Goal: Information Seeking & Learning: Compare options

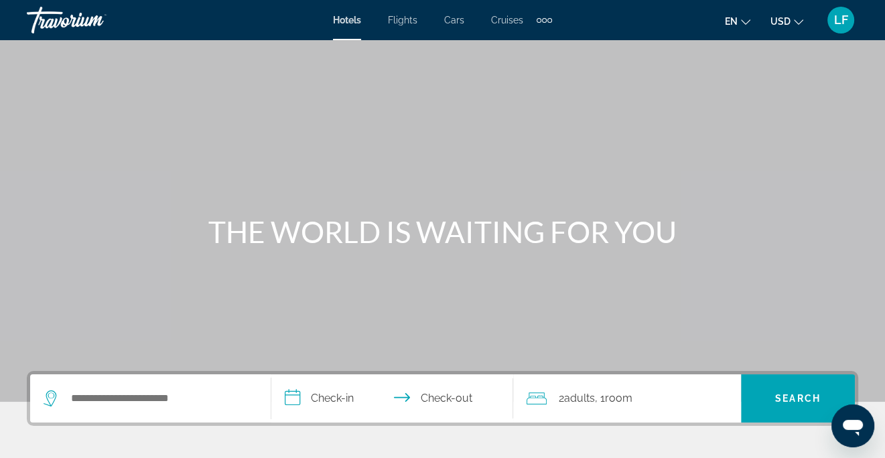
click at [545, 18] on div "Extra navigation items" at bounding box center [544, 20] width 5 height 5
click at [529, 45] on span "Activities" at bounding box center [522, 45] width 39 height 11
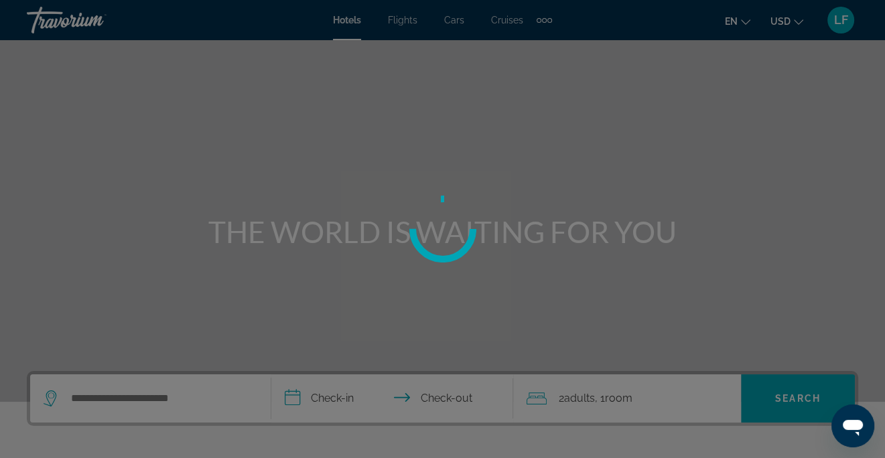
click at [592, 163] on div at bounding box center [442, 229] width 885 height 458
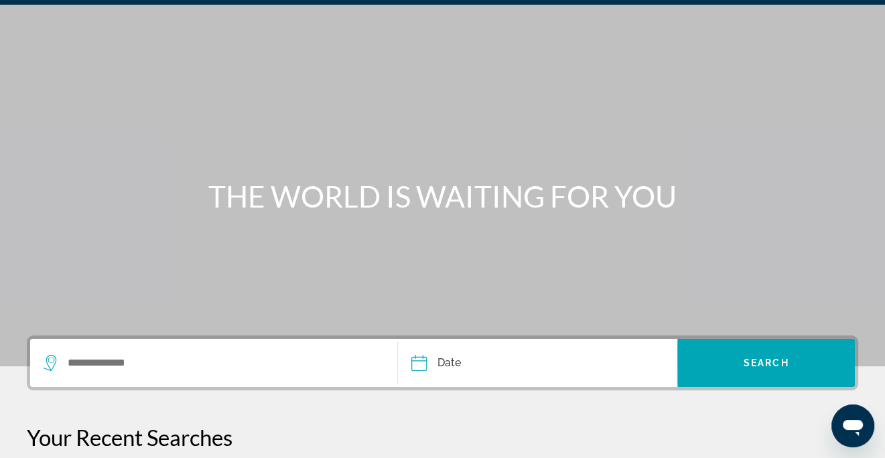
scroll to position [67, 0]
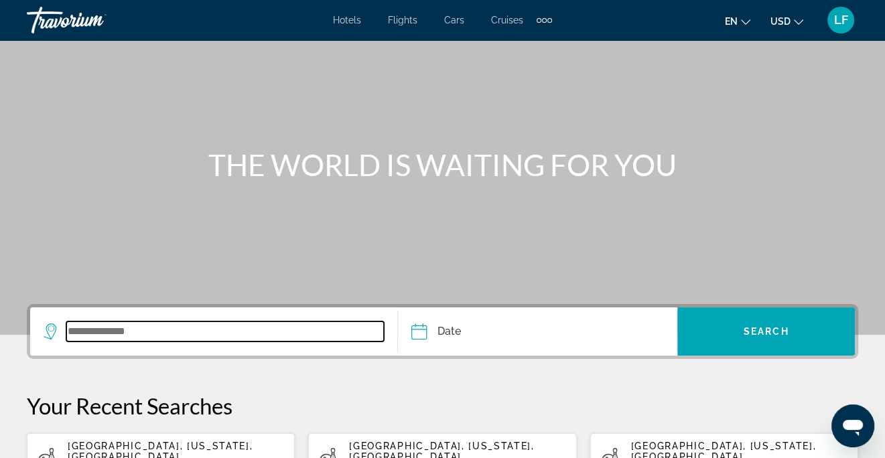
click at [201, 335] on input "Search widget" at bounding box center [225, 332] width 318 height 20
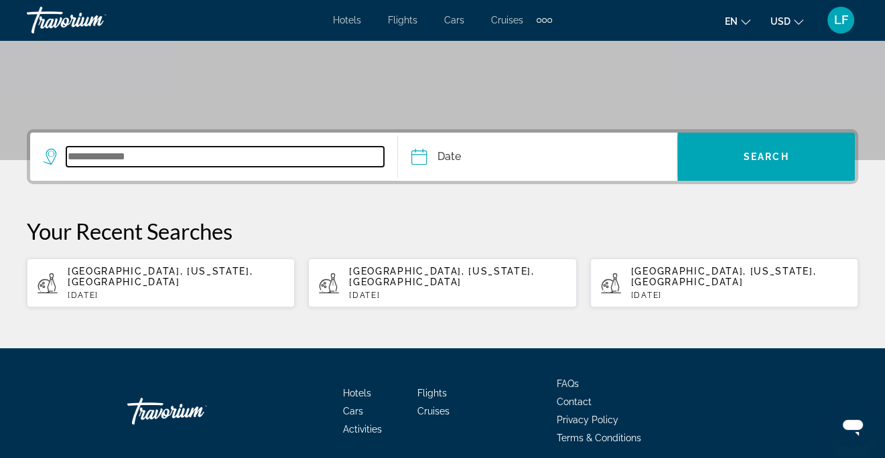
scroll to position [284, 0]
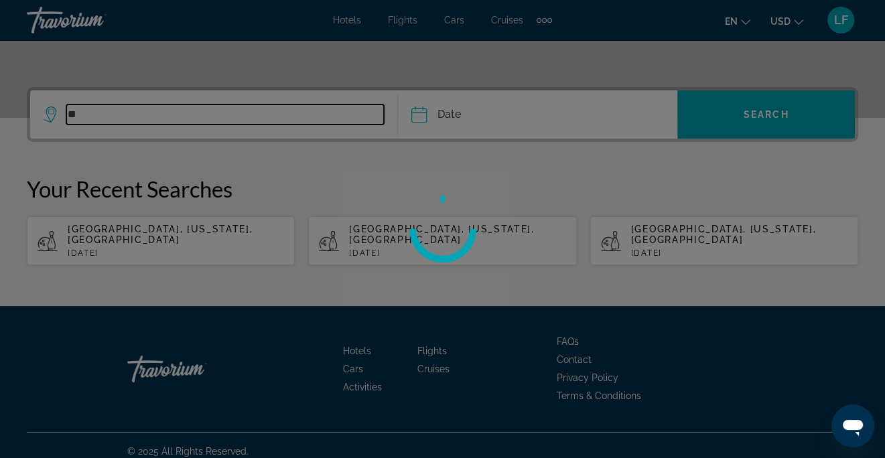
type input "*"
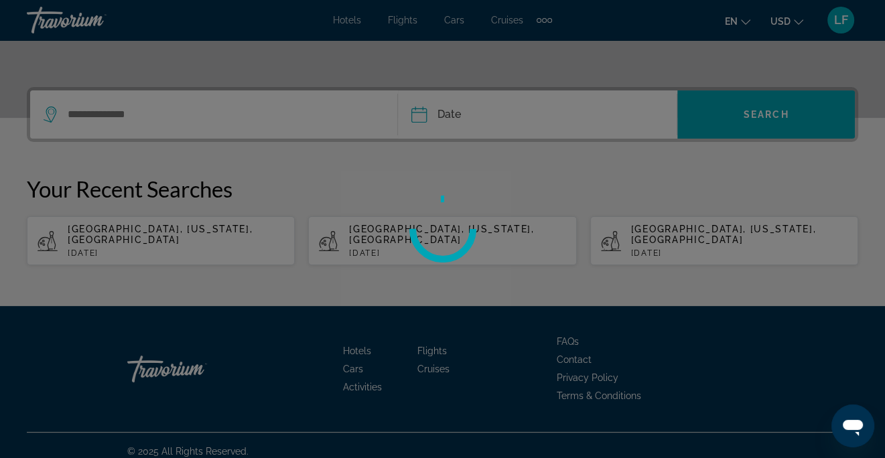
click at [371, 228] on div at bounding box center [442, 229] width 885 height 458
click at [161, 109] on div at bounding box center [442, 229] width 885 height 458
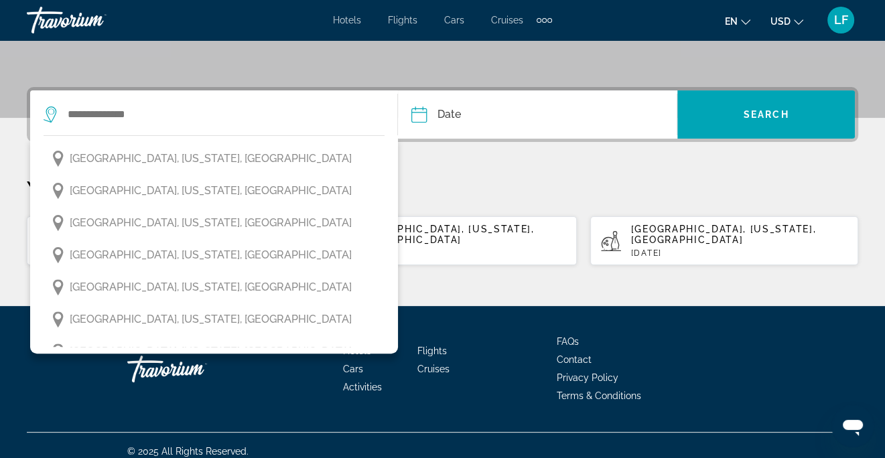
click at [523, 190] on p "Your Recent Searches" at bounding box center [443, 189] width 832 height 27
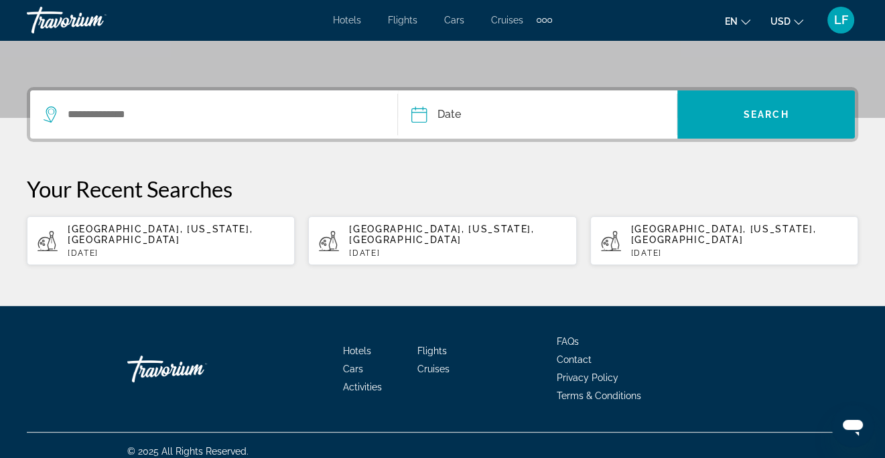
click at [131, 228] on span "[GEOGRAPHIC_DATA], [US_STATE], [GEOGRAPHIC_DATA]" at bounding box center [160, 234] width 185 height 21
type input "**********"
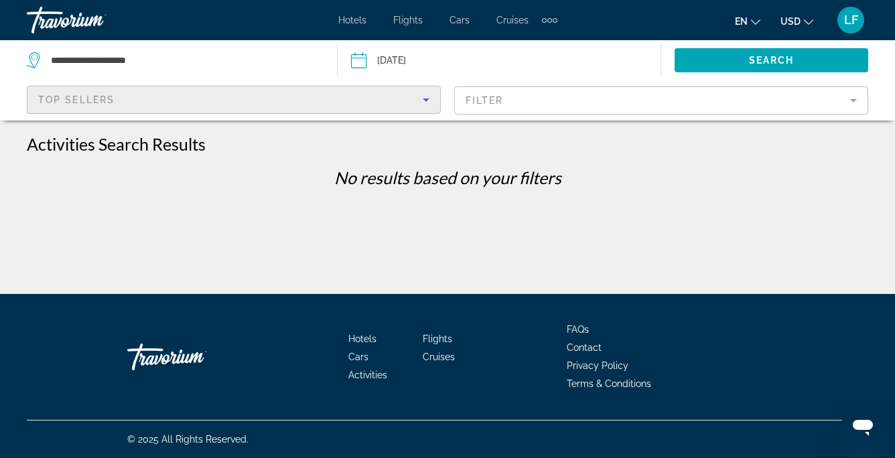
click at [426, 99] on icon "Sort by" at bounding box center [426, 99] width 7 height 3
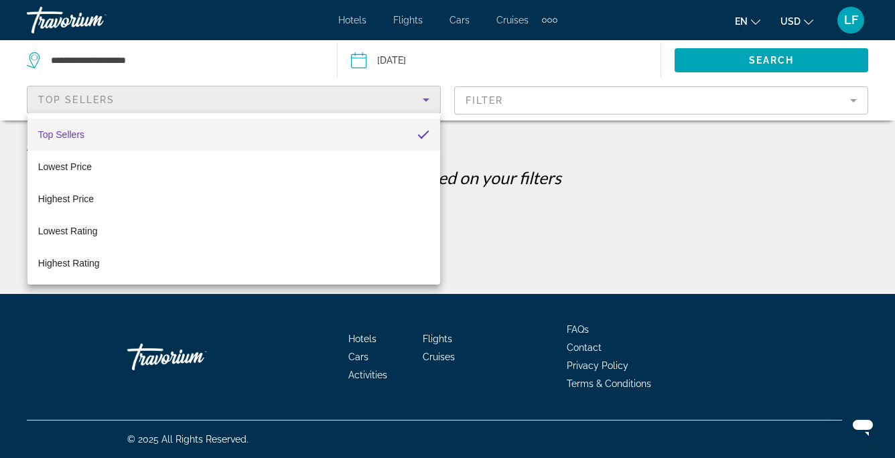
click at [854, 99] on div at bounding box center [447, 229] width 895 height 458
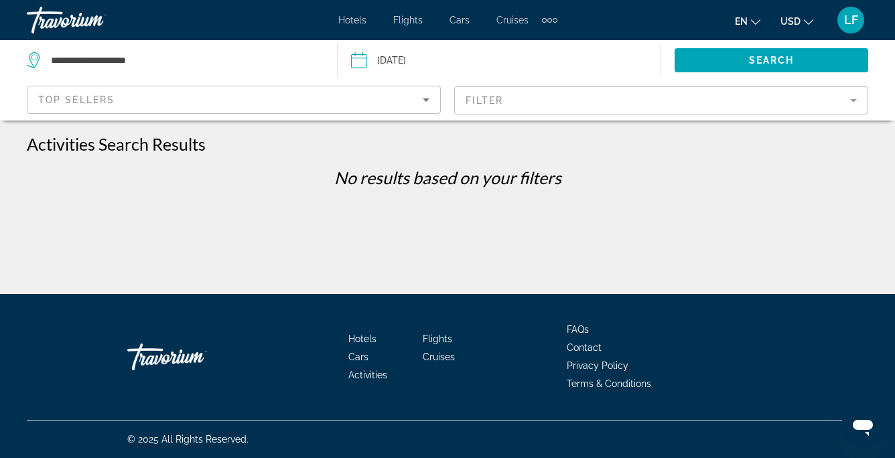
click at [854, 99] on mat-form-field "Filter" at bounding box center [661, 100] width 414 height 28
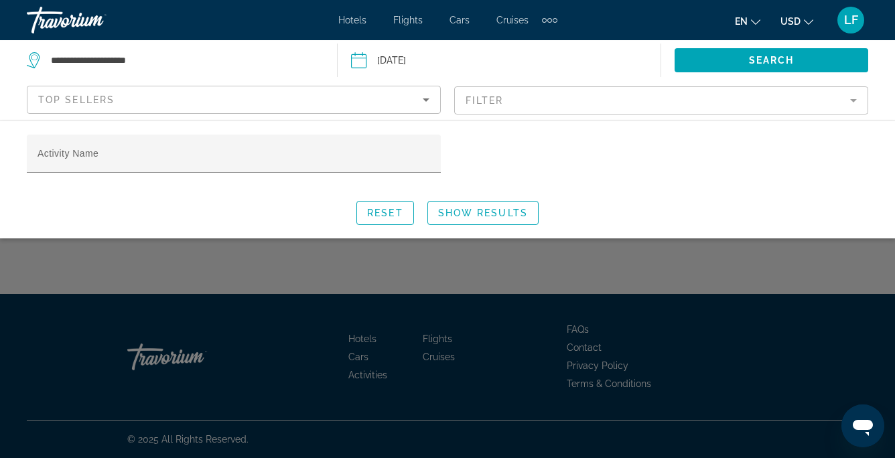
click at [856, 102] on mat-form-field "Filter" at bounding box center [661, 100] width 414 height 28
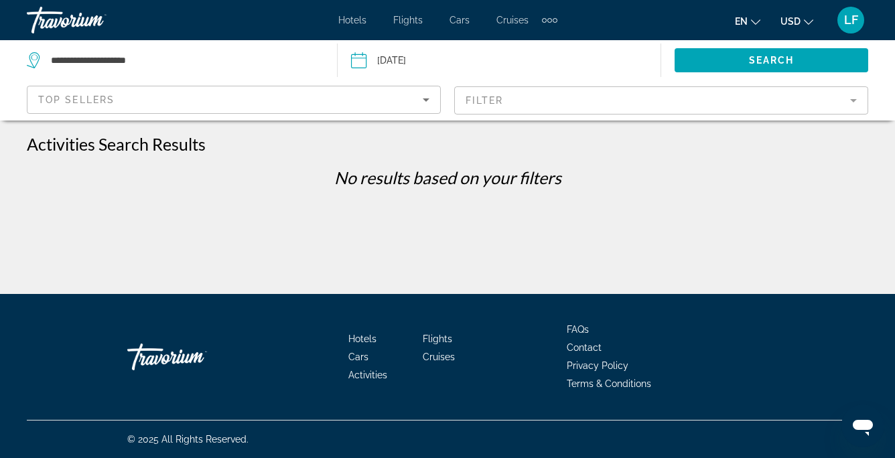
click at [856, 102] on mat-form-field "Filter" at bounding box center [661, 100] width 414 height 28
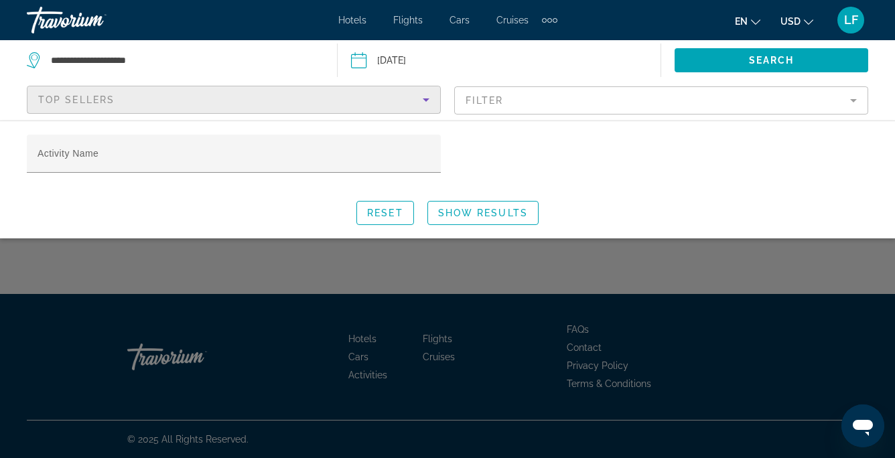
click at [429, 99] on icon "Sort by" at bounding box center [426, 100] width 16 height 16
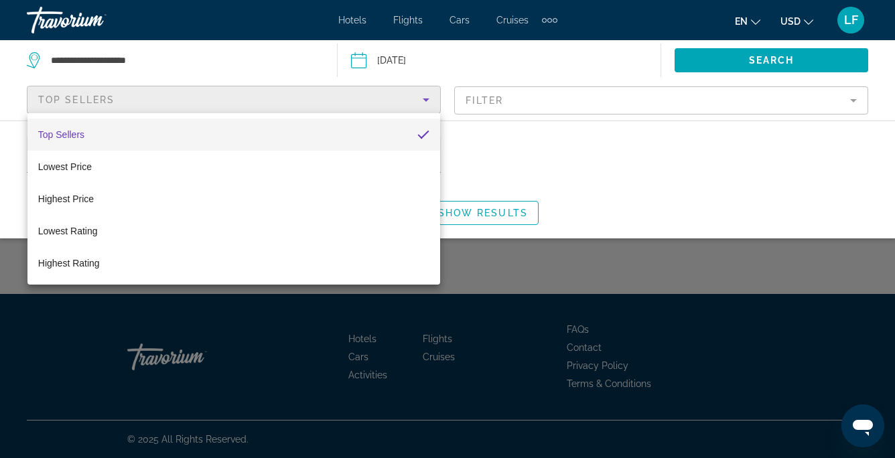
click at [646, 166] on div at bounding box center [447, 229] width 895 height 458
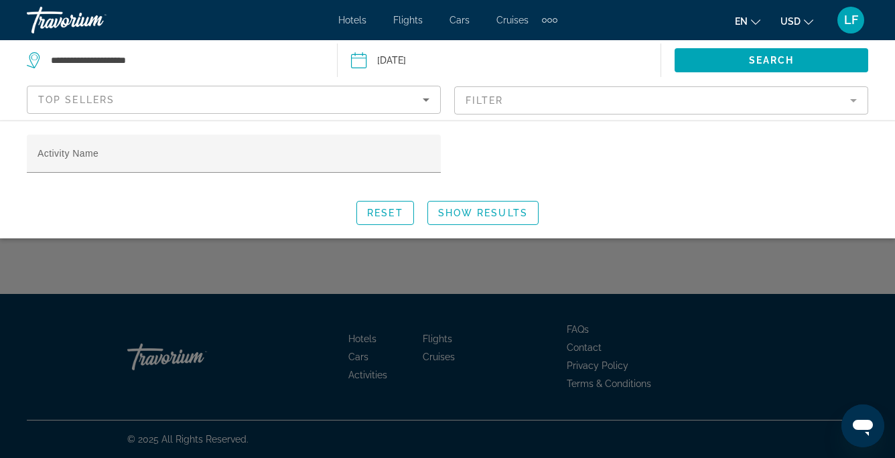
click at [407, 62] on input "Date: Sep 4, 2025" at bounding box center [428, 62] width 160 height 44
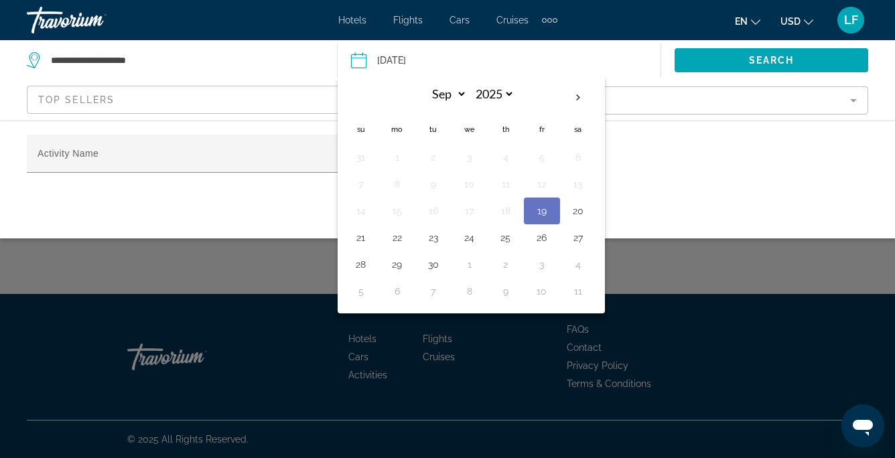
click at [545, 211] on button "19" at bounding box center [541, 211] width 21 height 19
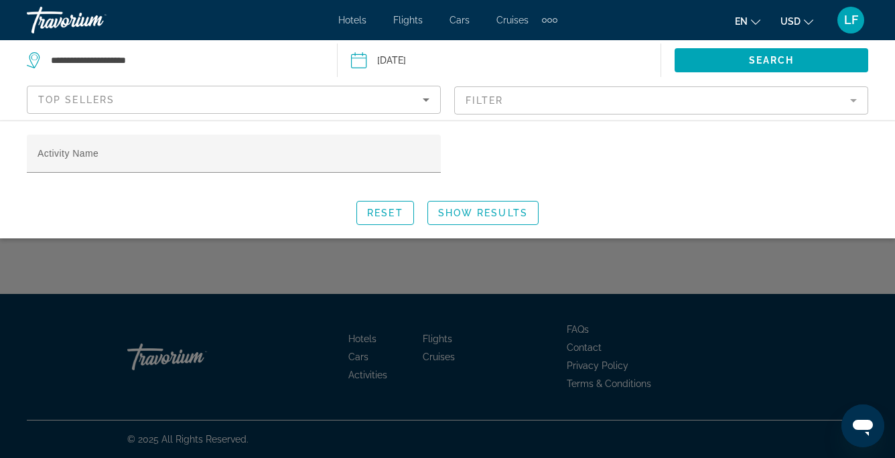
click at [419, 65] on input "**********" at bounding box center [428, 62] width 160 height 44
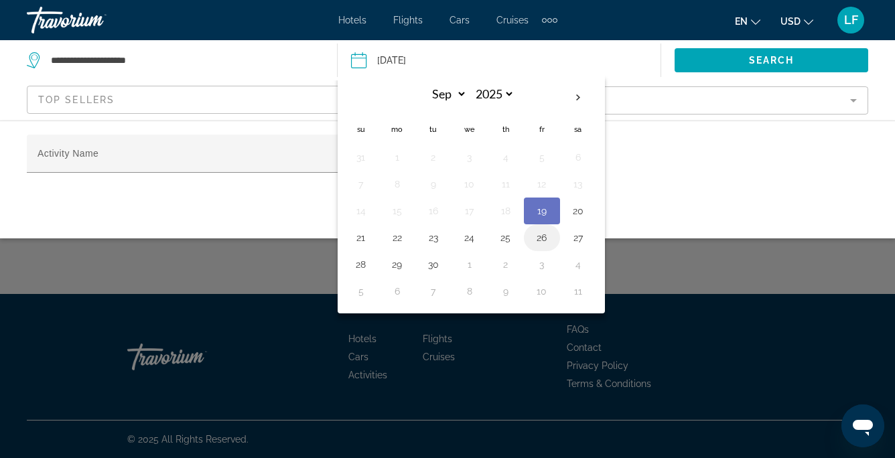
click at [541, 236] on button "26" at bounding box center [541, 237] width 21 height 19
type input "**********"
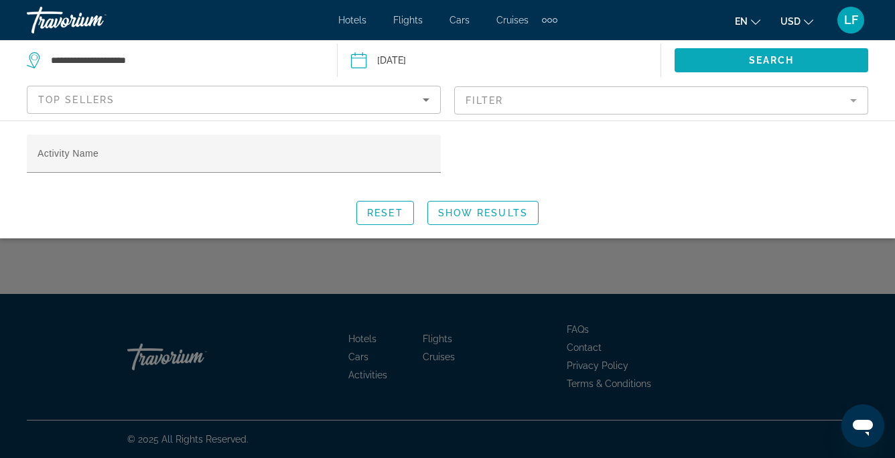
click at [767, 59] on span "Search" at bounding box center [772, 60] width 46 height 11
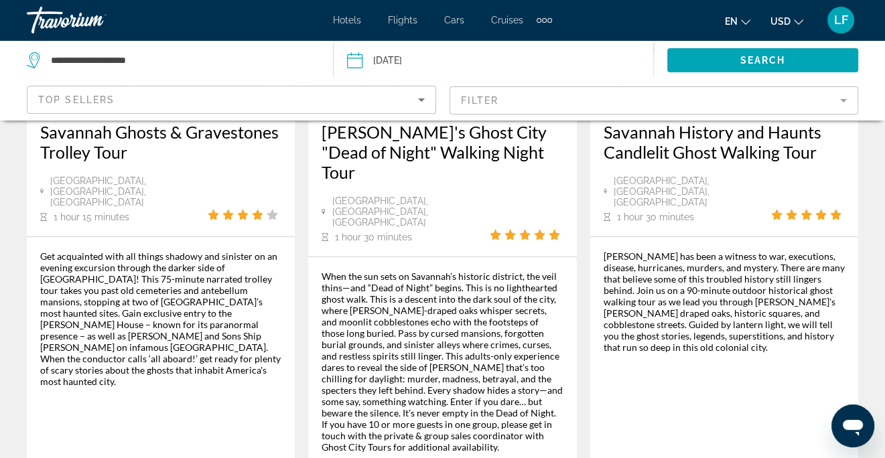
scroll to position [201, 0]
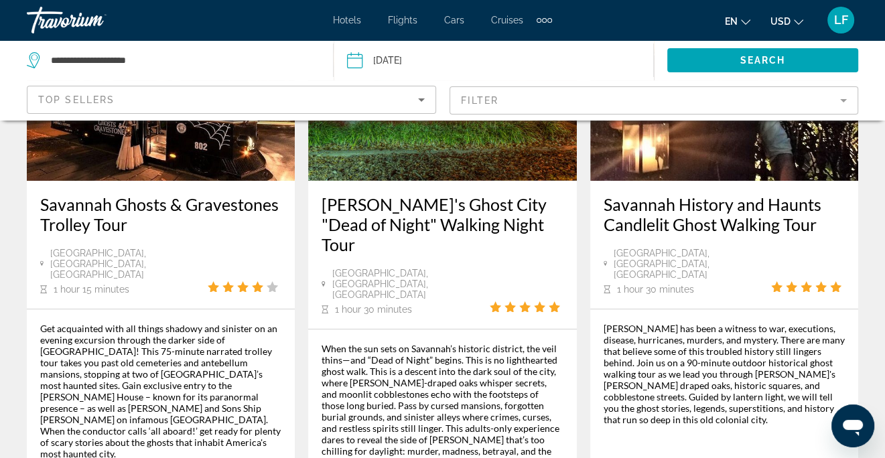
click at [844, 96] on mat-form-field "Filter" at bounding box center [654, 100] width 409 height 28
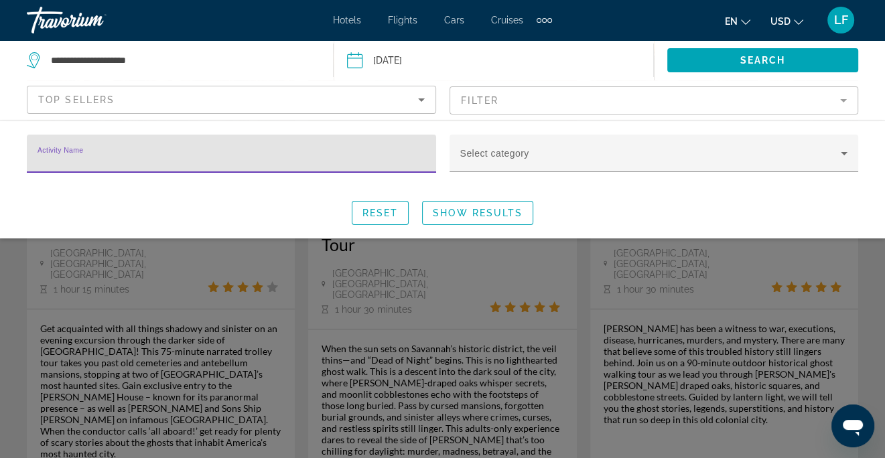
click at [844, 96] on mat-form-field "Filter" at bounding box center [654, 100] width 409 height 28
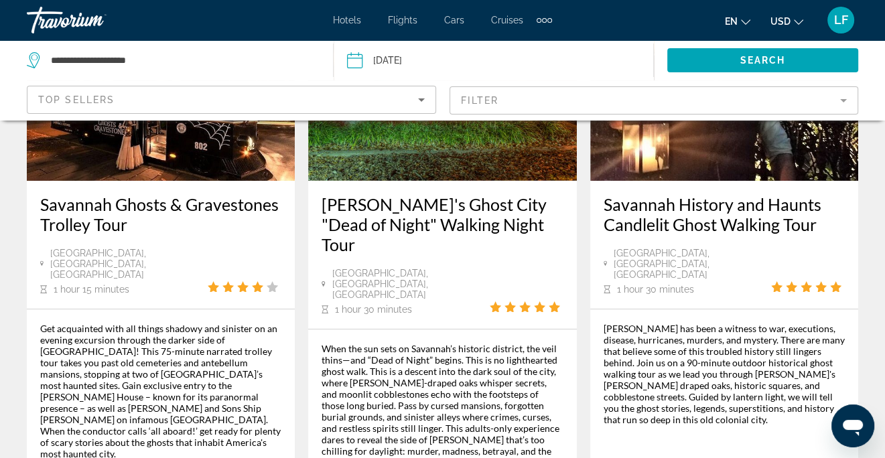
click at [846, 107] on mat-form-field "Filter" at bounding box center [654, 100] width 409 height 28
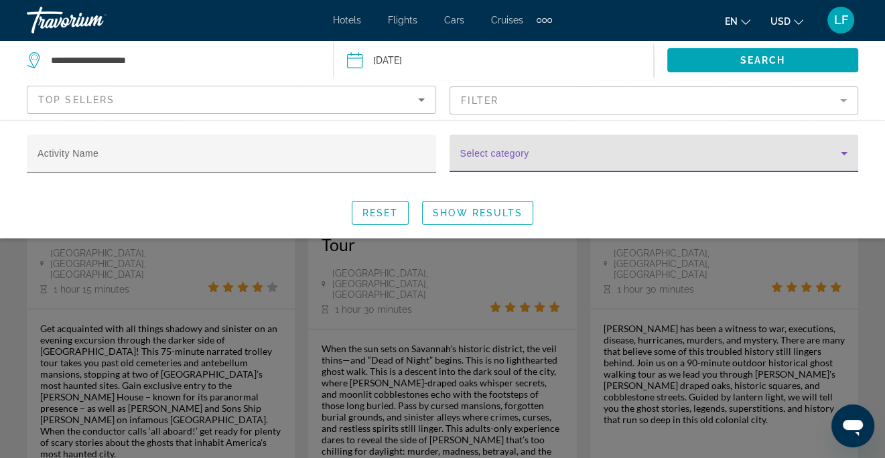
click at [844, 151] on icon "Search widget" at bounding box center [844, 153] width 16 height 16
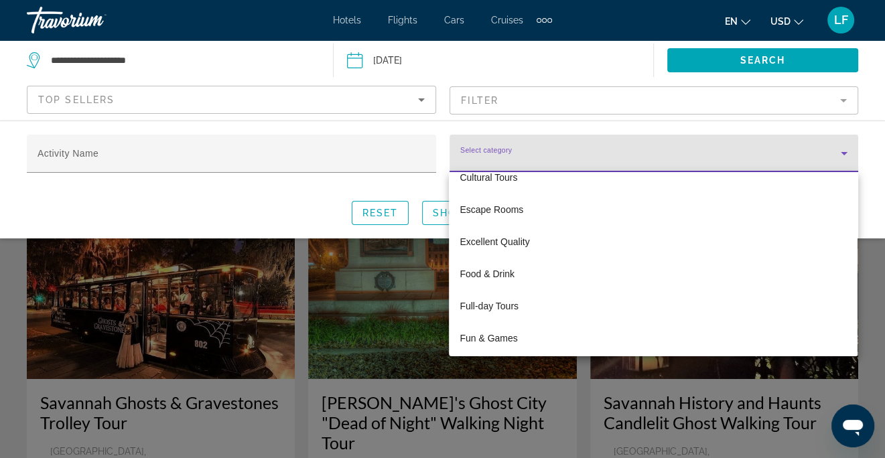
scroll to position [0, 0]
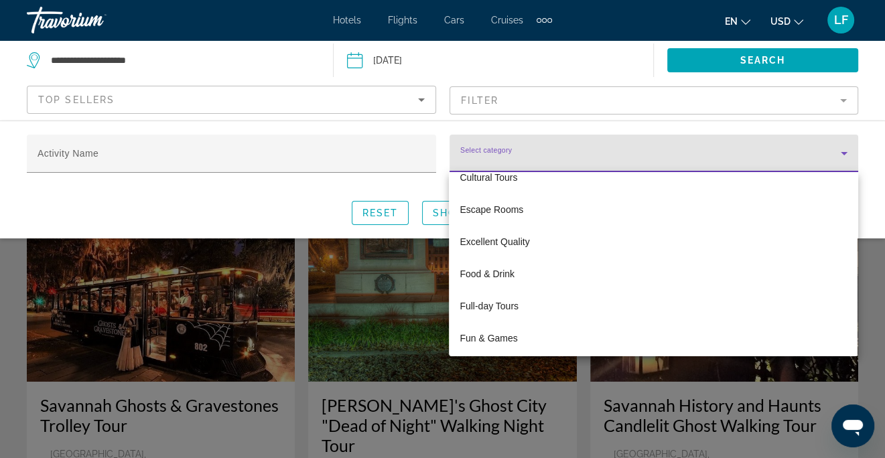
click at [250, 49] on div at bounding box center [442, 229] width 885 height 458
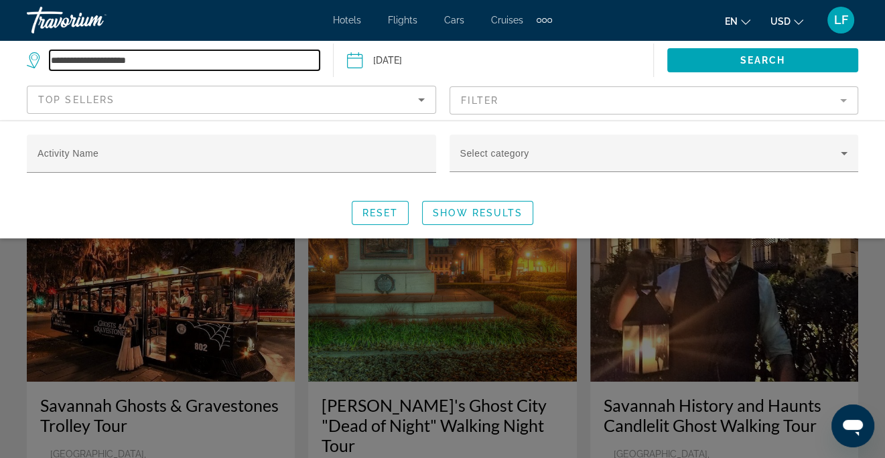
click at [260, 59] on input "**********" at bounding box center [185, 60] width 270 height 20
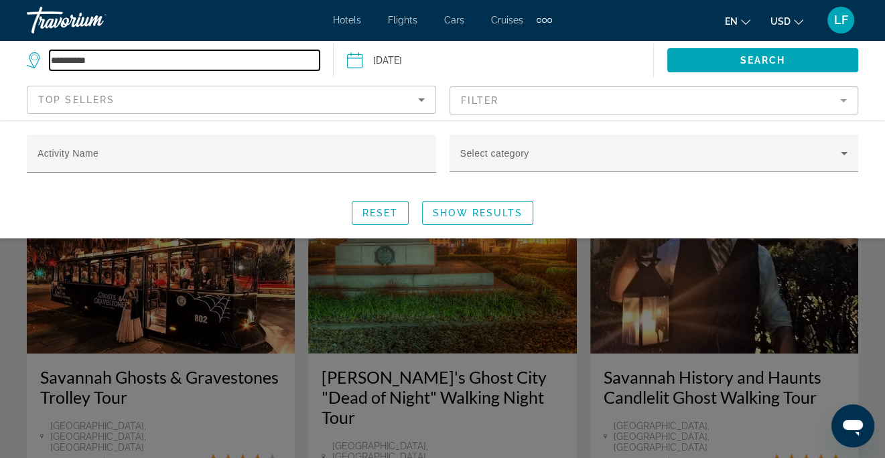
scroll to position [29, 0]
type input "*"
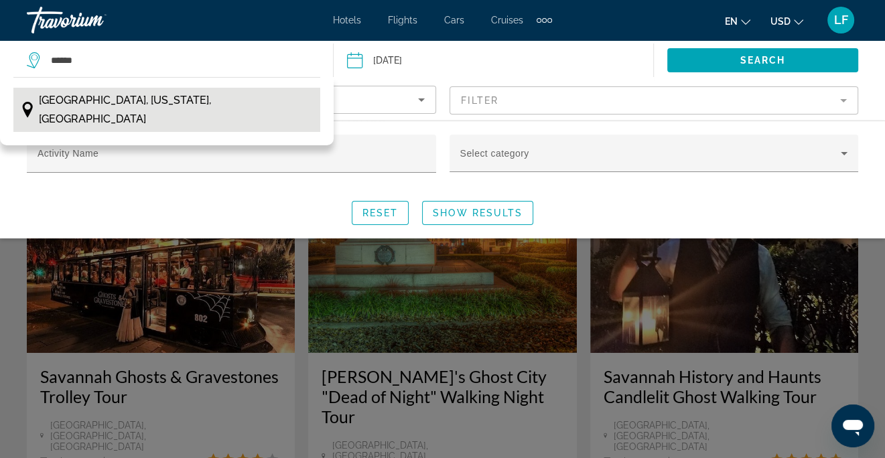
click at [135, 94] on span "[GEOGRAPHIC_DATA], [US_STATE], [GEOGRAPHIC_DATA]" at bounding box center [176, 110] width 275 height 38
type input "**********"
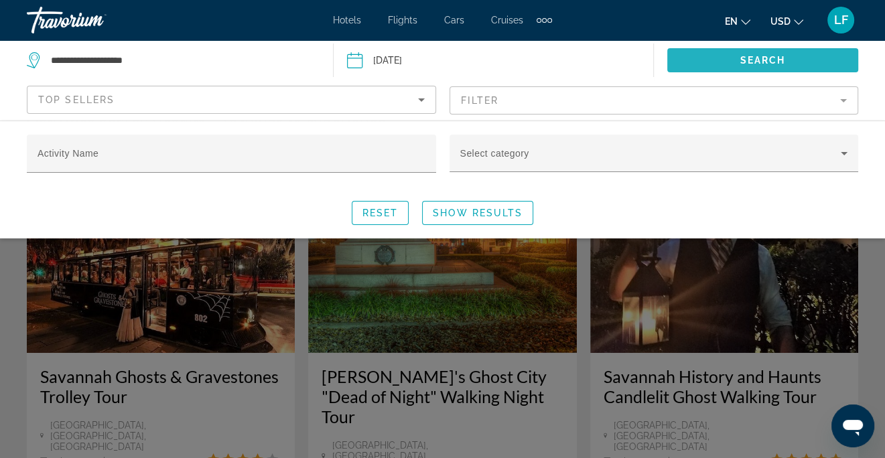
click at [791, 62] on span "Search widget" at bounding box center [762, 60] width 191 height 32
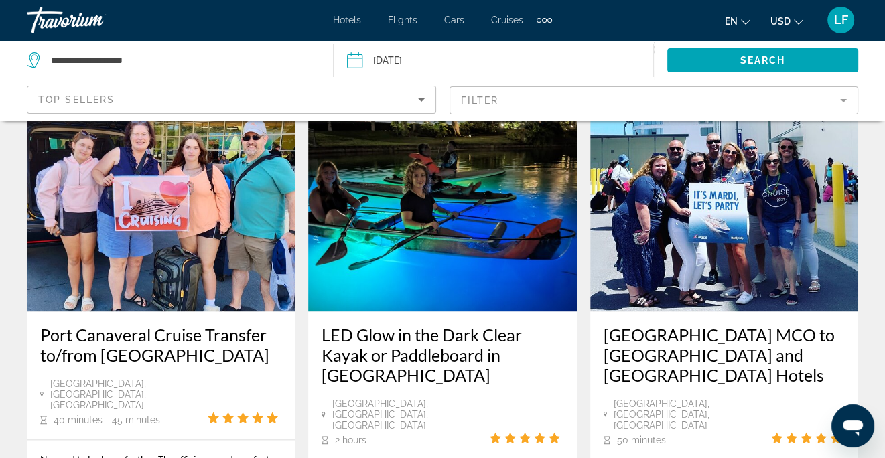
scroll to position [1273, 0]
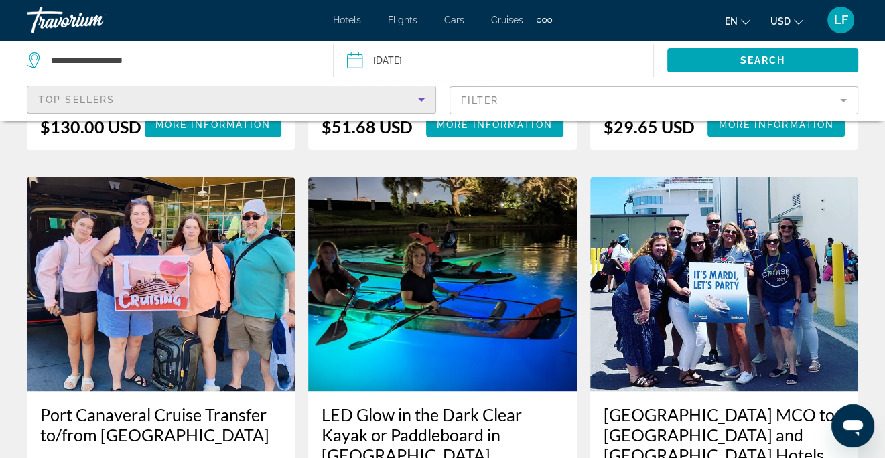
click at [426, 96] on icon "Sort by" at bounding box center [421, 100] width 16 height 16
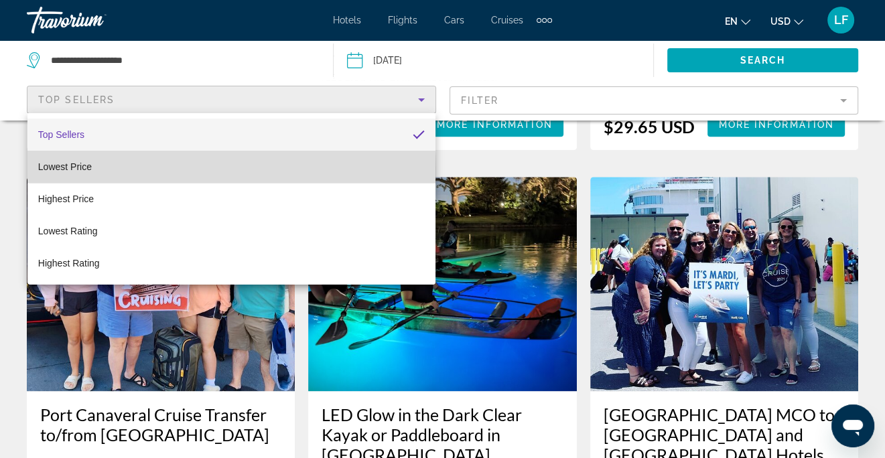
click at [100, 173] on mat-option "Lowest Price" at bounding box center [231, 167] width 408 height 32
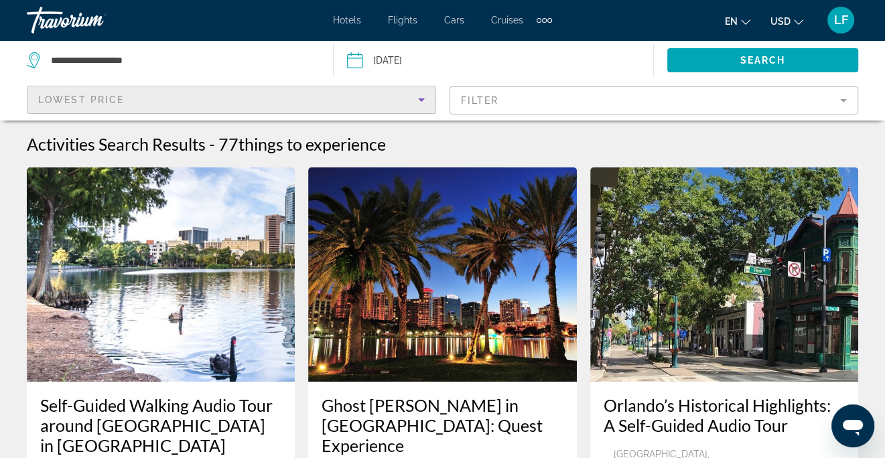
click at [346, 19] on span "Hotels" at bounding box center [347, 20] width 28 height 11
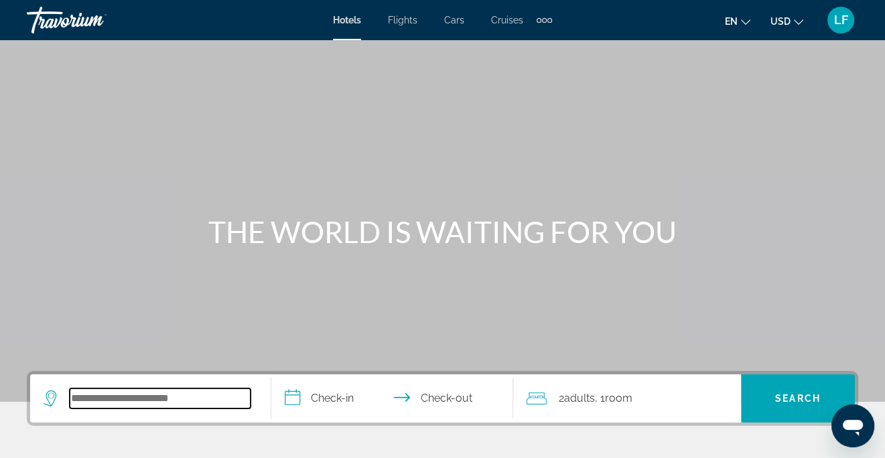
click at [182, 394] on input "Search widget" at bounding box center [160, 399] width 181 height 20
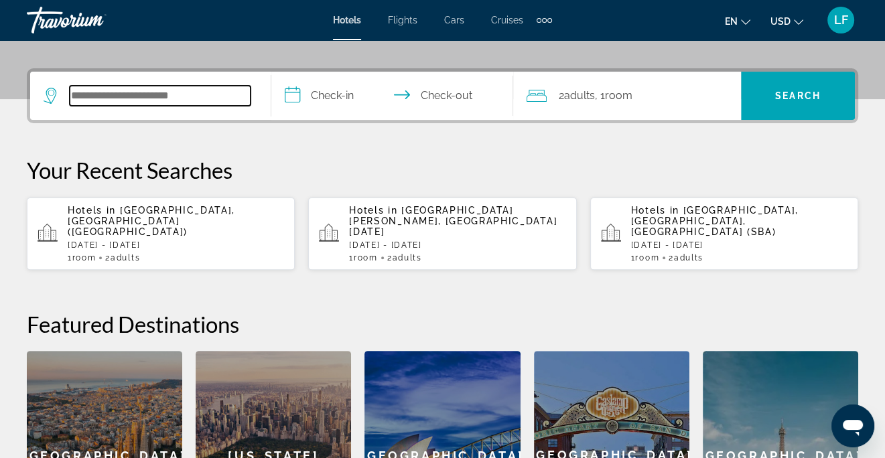
scroll to position [327, 0]
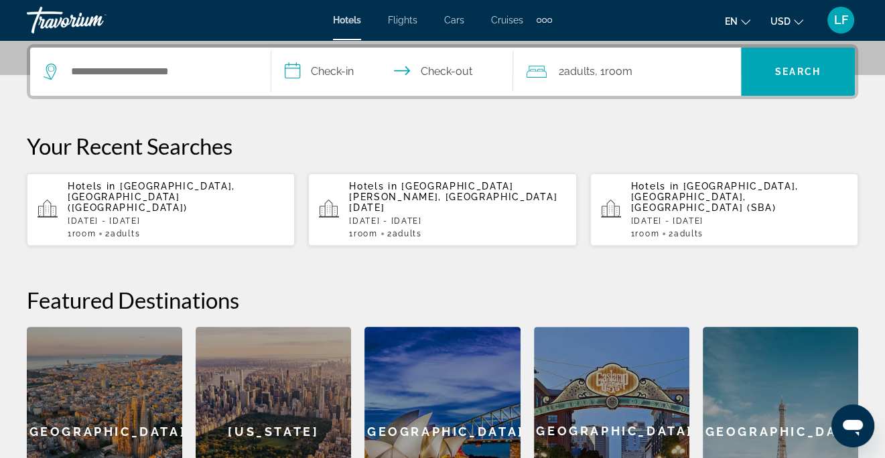
click at [144, 196] on span "[GEOGRAPHIC_DATA], [GEOGRAPHIC_DATA] ([GEOGRAPHIC_DATA])" at bounding box center [152, 197] width 168 height 32
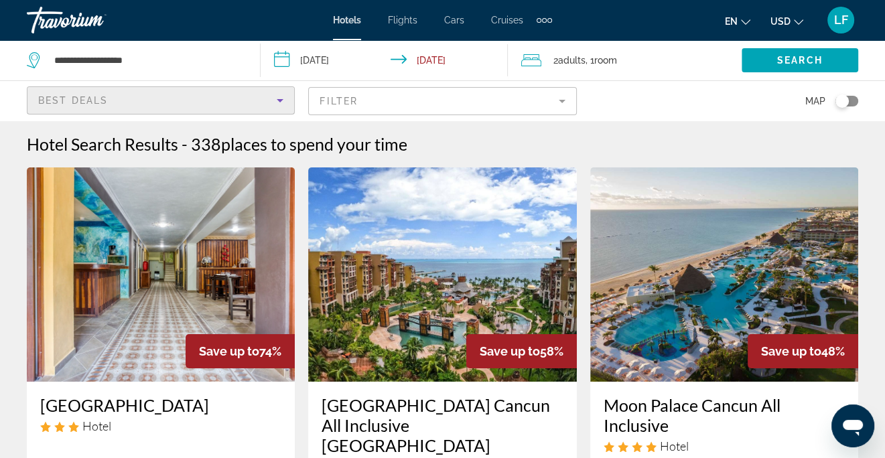
click at [280, 100] on icon "Sort by" at bounding box center [280, 100] width 7 height 3
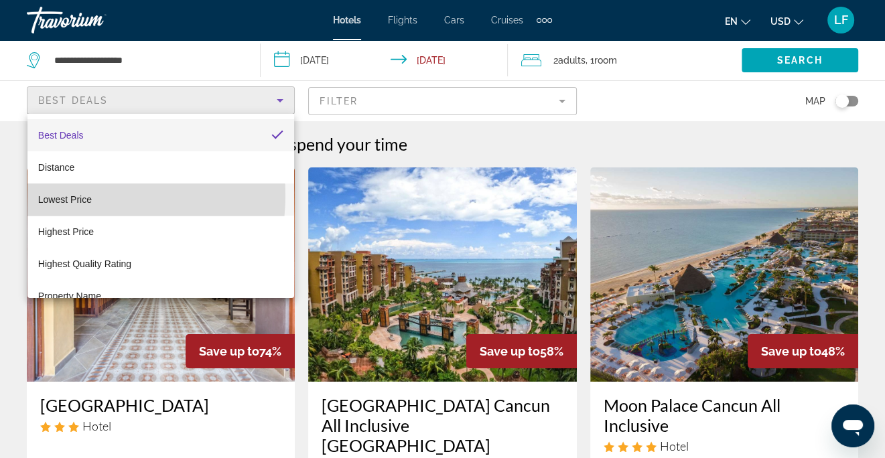
click at [80, 196] on span "Lowest Price" at bounding box center [65, 199] width 54 height 11
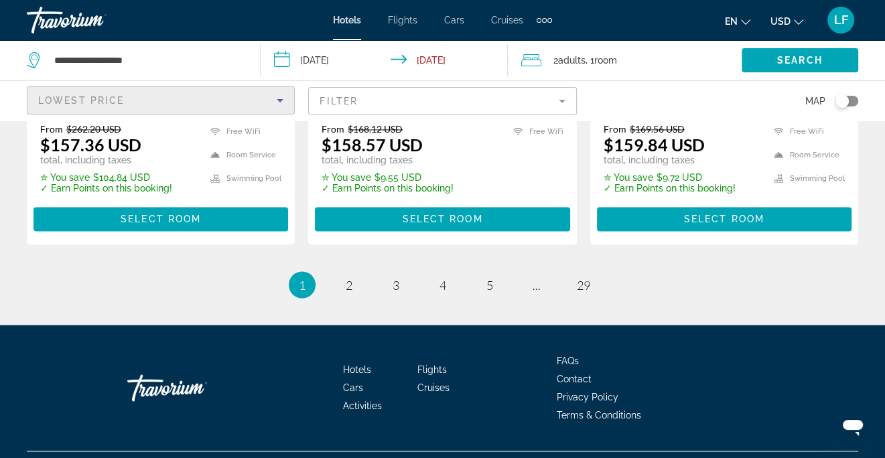
scroll to position [1978, 0]
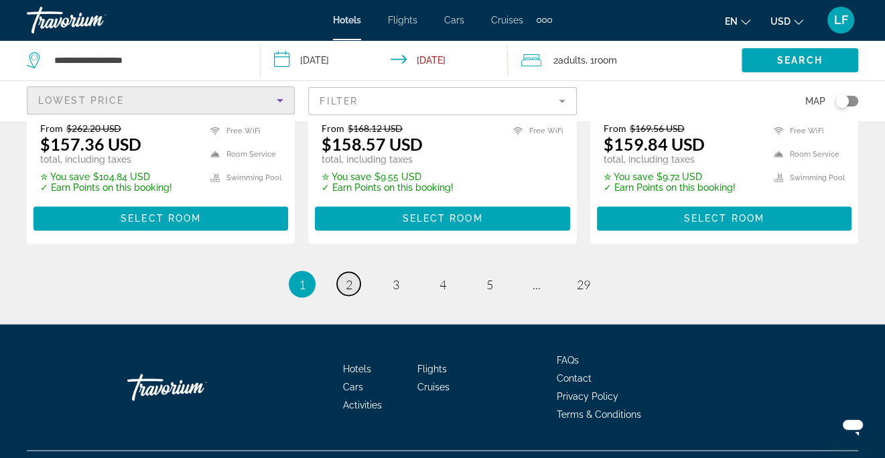
click at [346, 277] on span "2" at bounding box center [349, 284] width 7 height 15
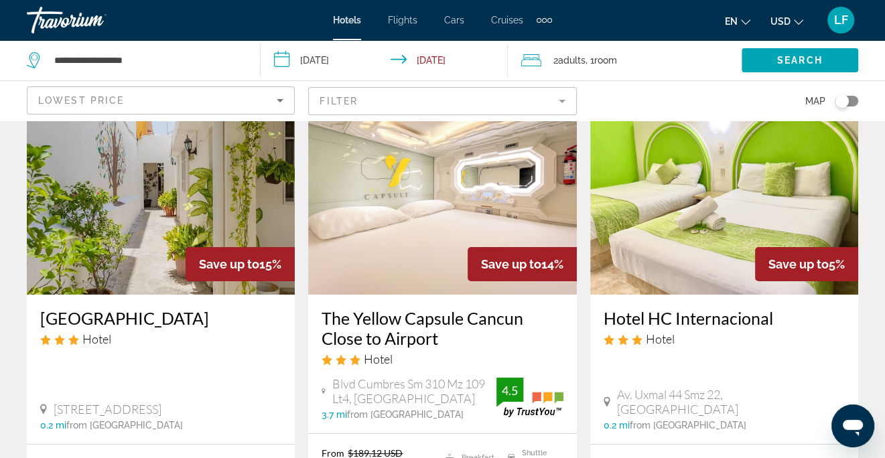
scroll to position [67, 0]
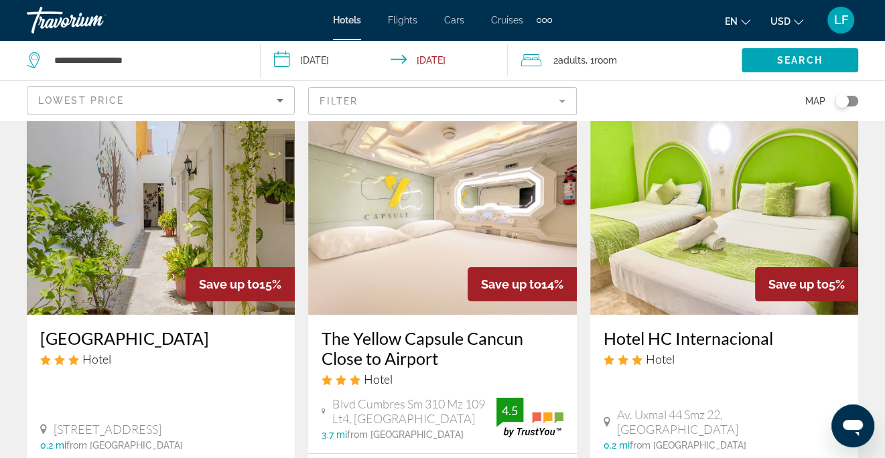
click at [566, 94] on mat-form-field "Filter" at bounding box center [442, 101] width 268 height 28
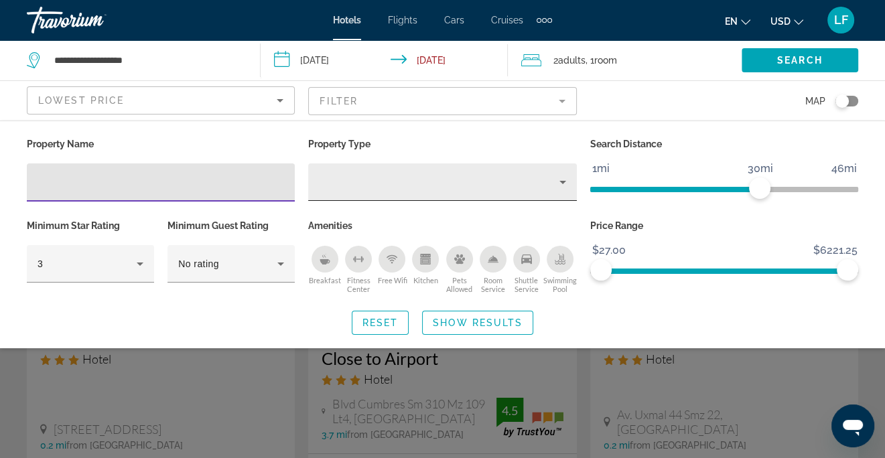
click at [566, 182] on icon "Property type" at bounding box center [563, 182] width 16 height 16
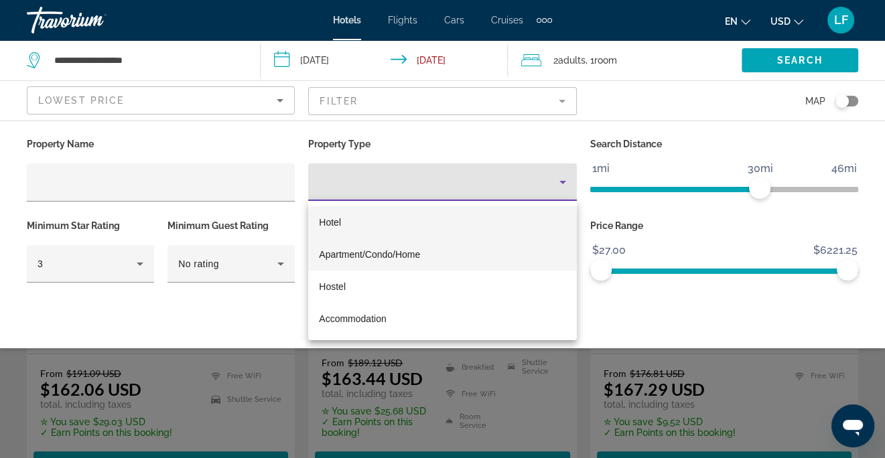
scroll to position [268, 0]
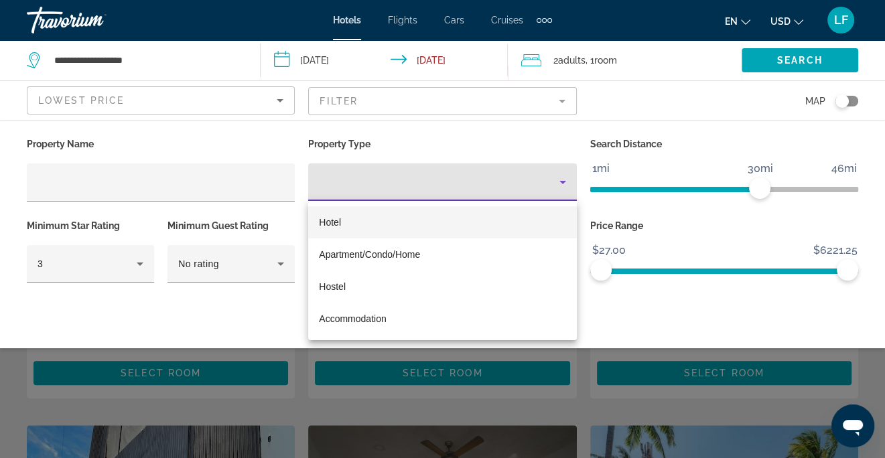
click at [147, 150] on div at bounding box center [442, 229] width 885 height 458
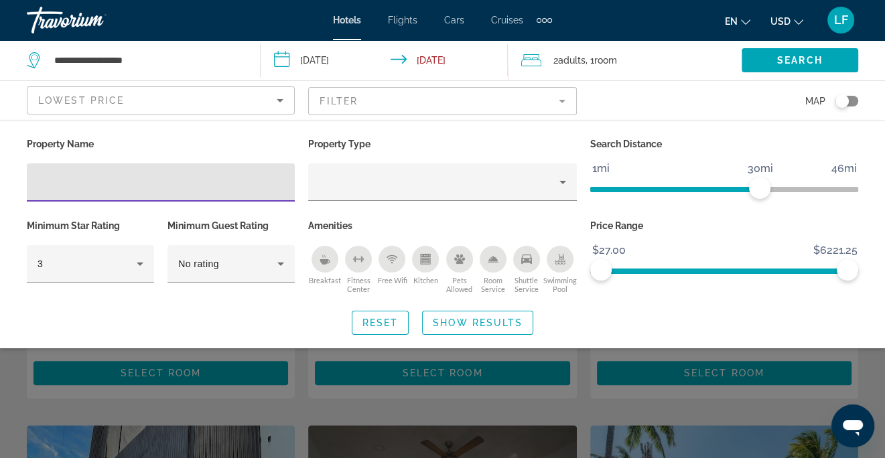
click at [139, 188] on input "Hotel Filters" at bounding box center [161, 183] width 247 height 16
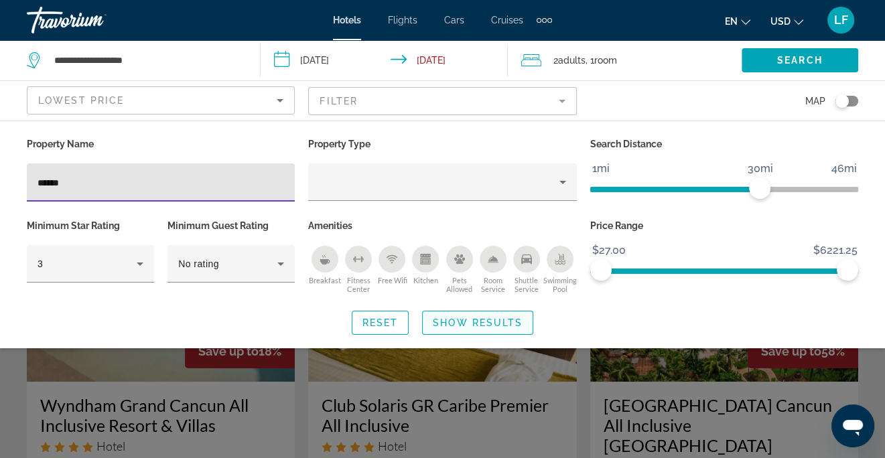
type input "******"
click at [482, 330] on span "Search widget" at bounding box center [478, 323] width 110 height 32
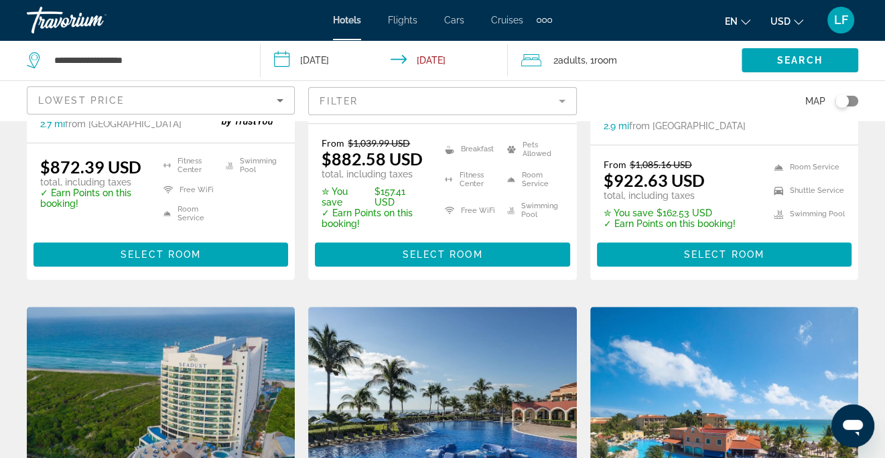
scroll to position [866, 0]
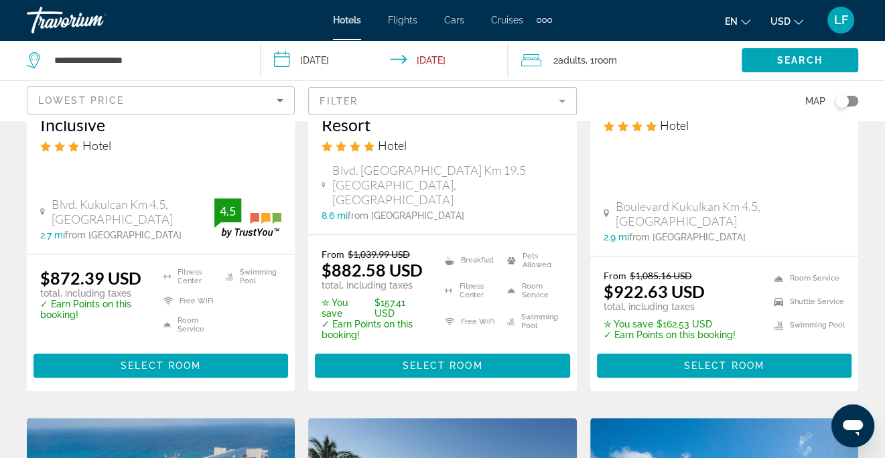
click at [345, 21] on span "Hotels" at bounding box center [347, 20] width 28 height 11
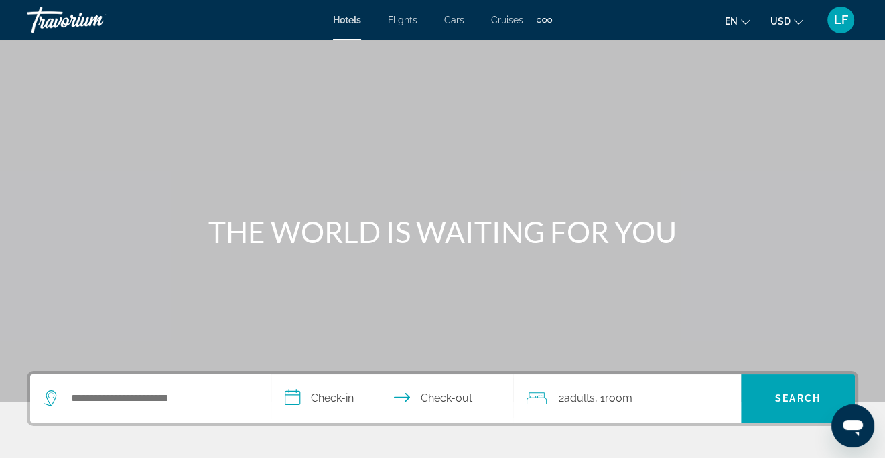
click at [412, 23] on span "Flights" at bounding box center [402, 20] width 29 height 11
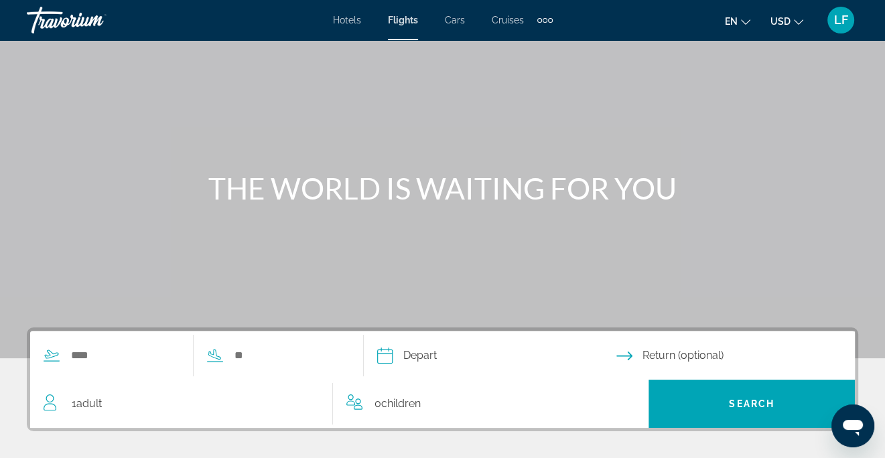
scroll to position [67, 0]
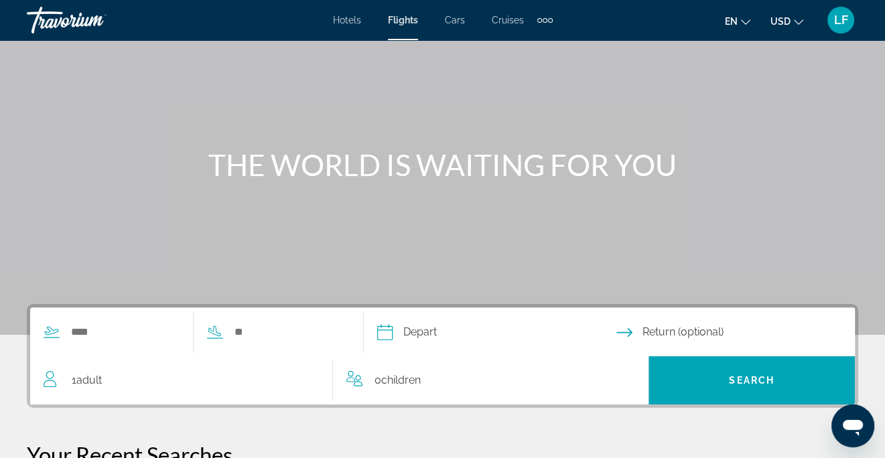
click at [453, 17] on span "Cars" at bounding box center [455, 20] width 20 height 11
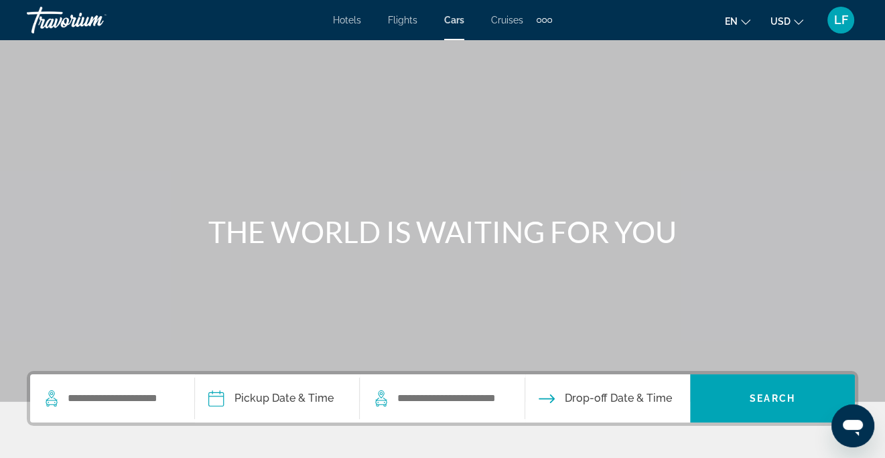
click at [507, 17] on span "Cruises" at bounding box center [507, 20] width 32 height 11
